Goal: Book appointment/travel/reservation

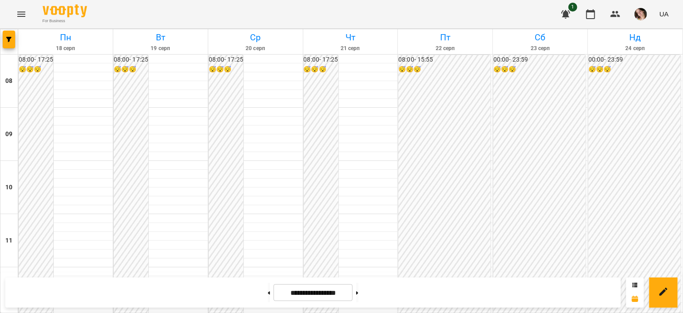
scroll to position [174, 0]
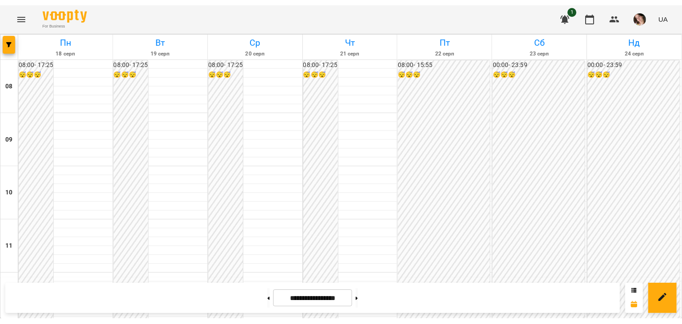
scroll to position [381, 0]
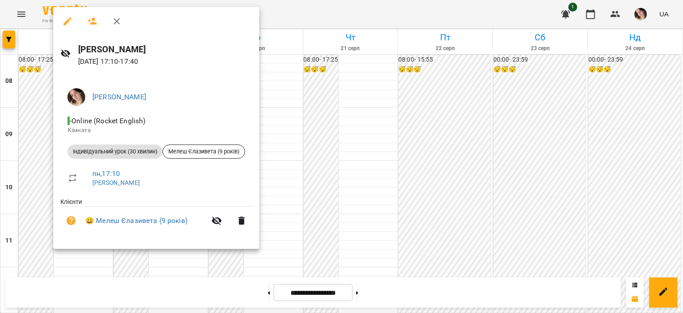
click at [338, 189] on div at bounding box center [341, 156] width 683 height 313
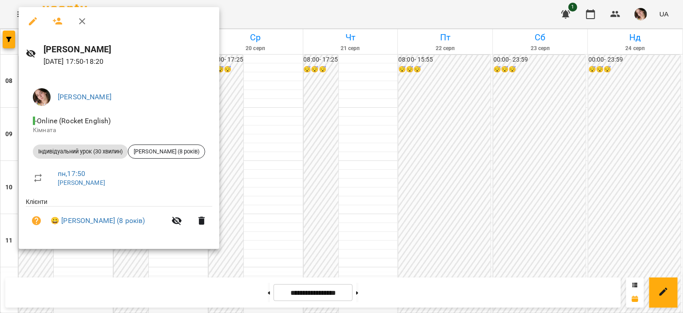
click at [254, 191] on div at bounding box center [341, 156] width 683 height 313
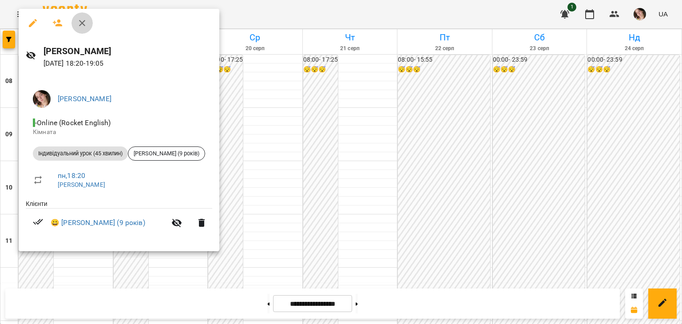
click at [82, 17] on button "button" at bounding box center [81, 22] width 21 height 21
